Goal: Transaction & Acquisition: Purchase product/service

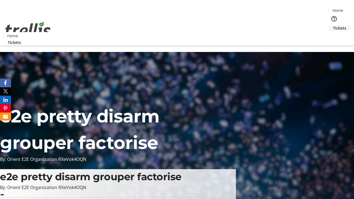
click at [333, 25] on span "Tickets" at bounding box center [339, 28] width 13 height 6
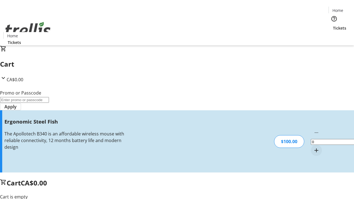
click at [313, 147] on mat-icon "Increment by one" at bounding box center [316, 150] width 7 height 7
type input "1"
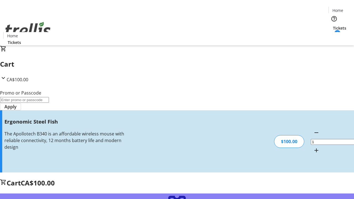
type input "FREE"
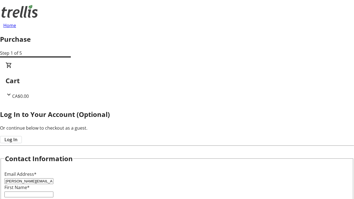
type input "[PERSON_NAME][EMAIL_ADDRESS][DOMAIN_NAME]"
type input "[PERSON_NAME]"
type input "Mayert-Price"
